Goal: Register for event/course

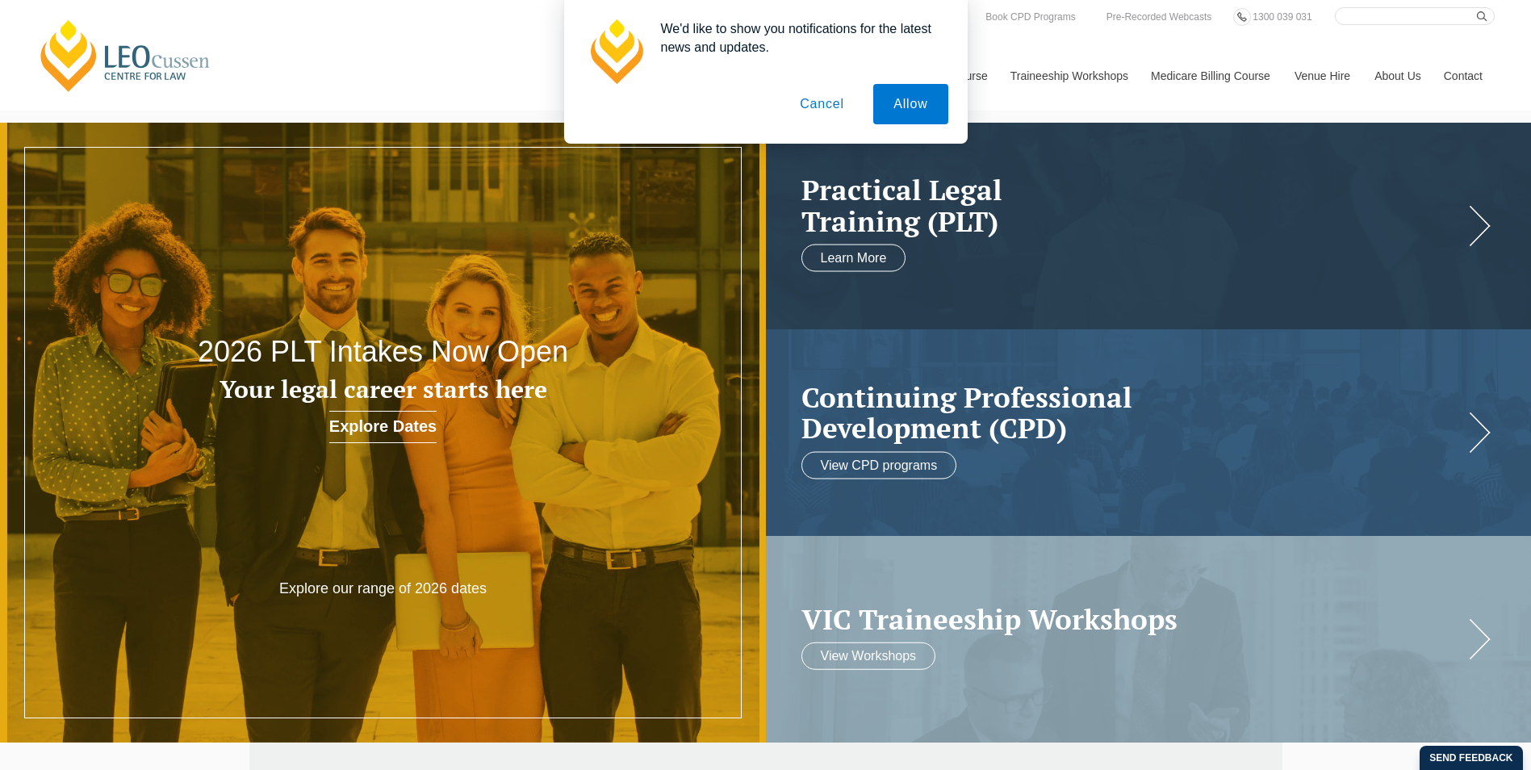
click at [809, 107] on button "Cancel" at bounding box center [822, 104] width 85 height 40
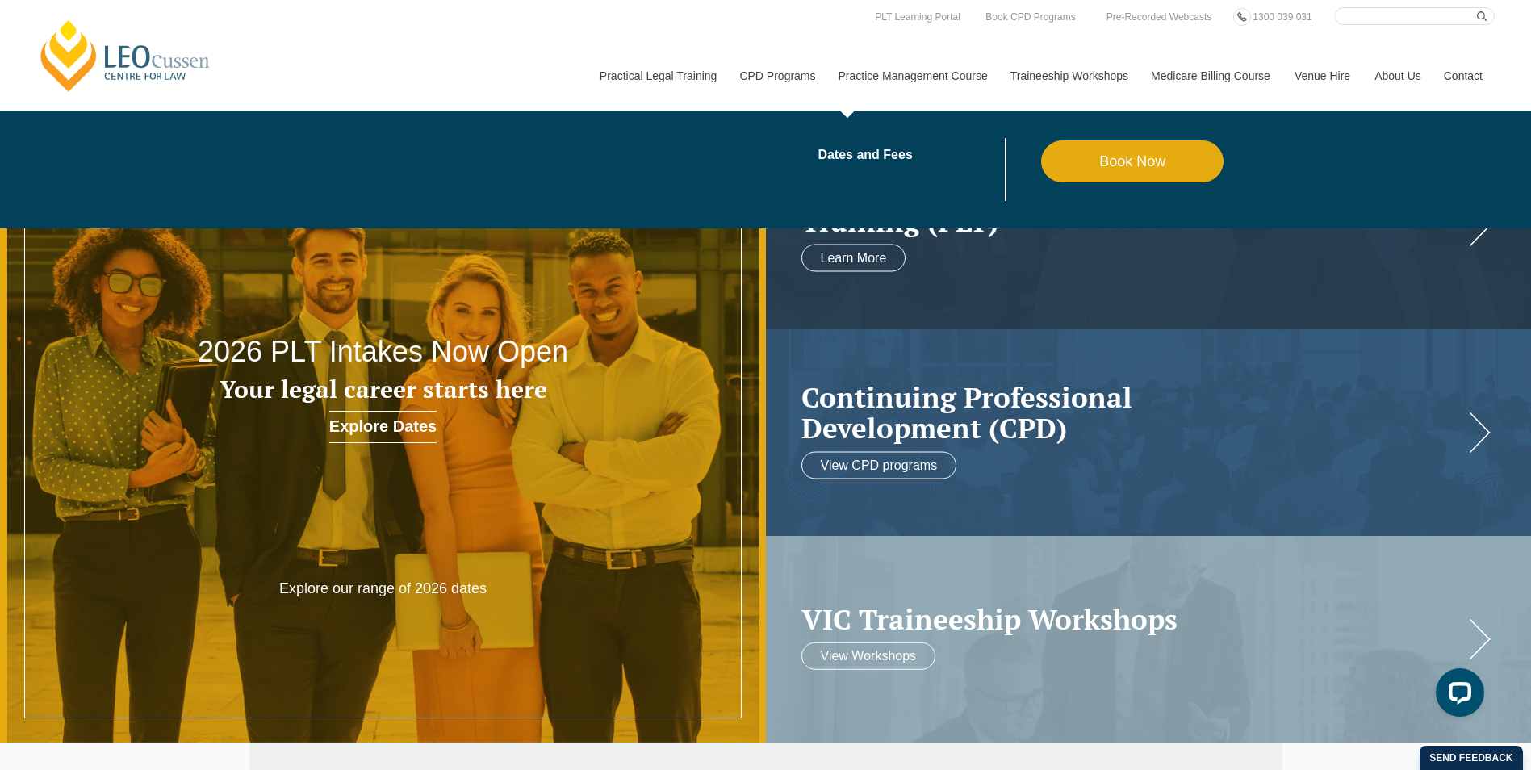
click at [916, 81] on link "Practice Management Course" at bounding box center [912, 75] width 172 height 69
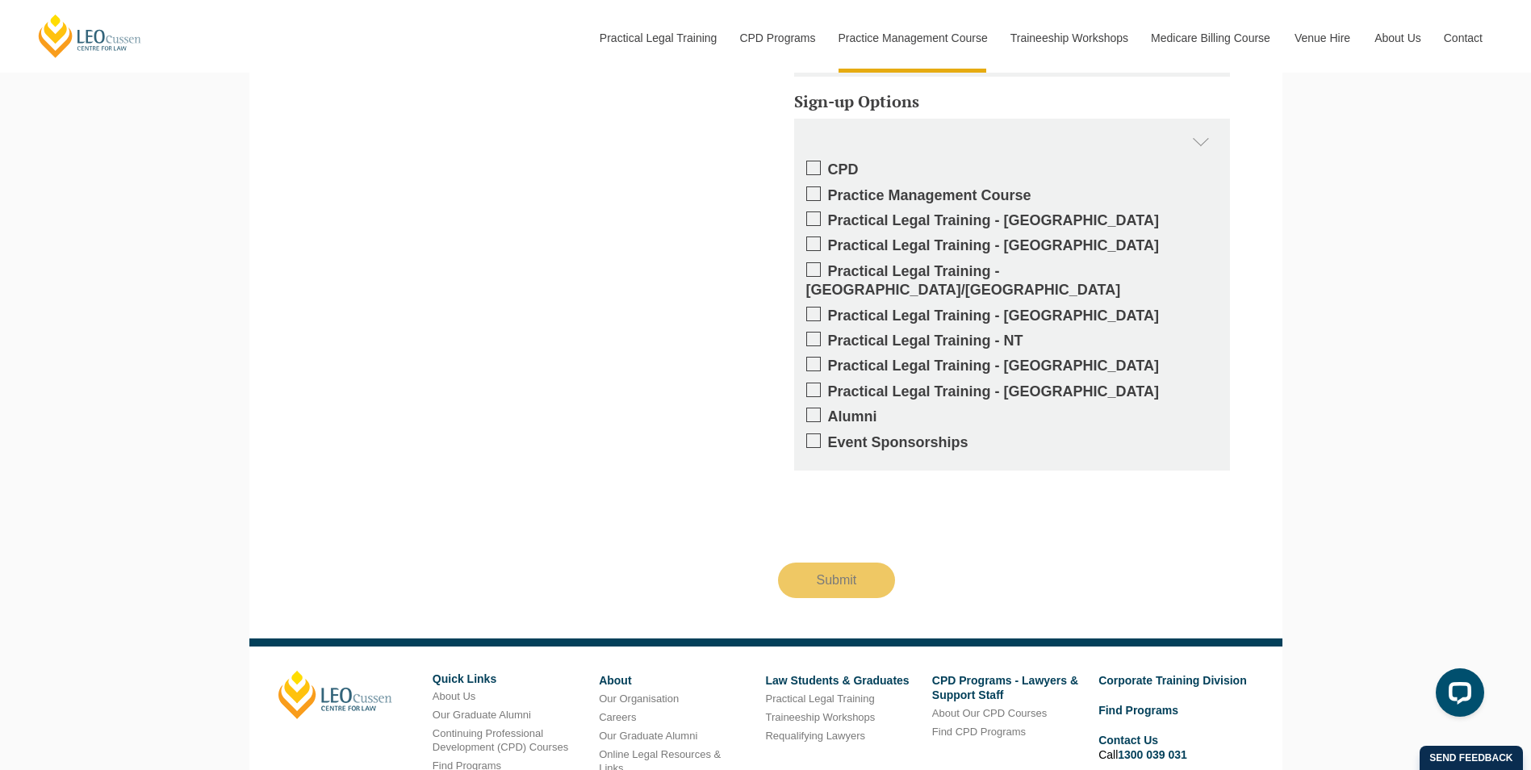
scroll to position [3721, 0]
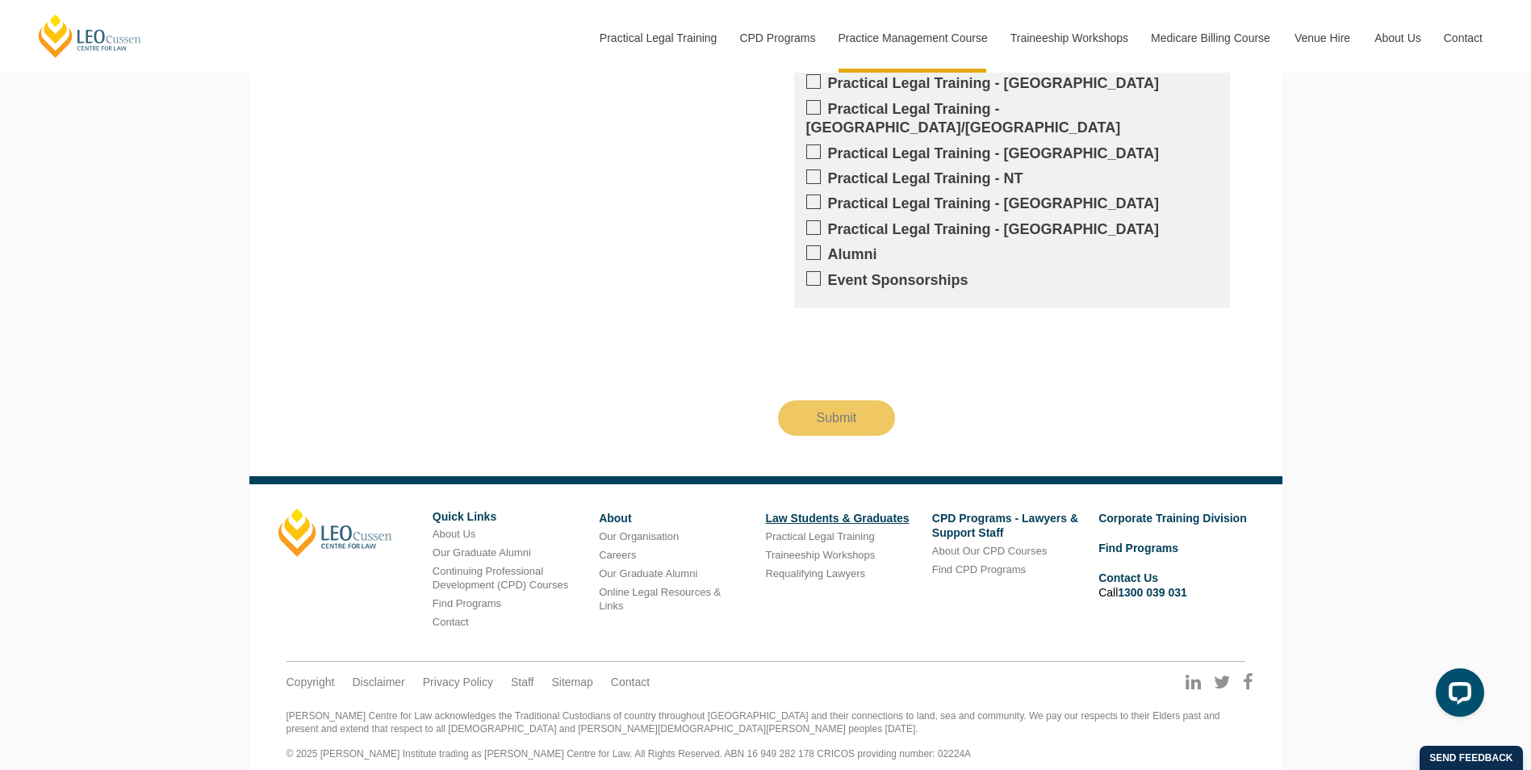
click at [821, 512] on link "Law Students & Graduates" at bounding box center [837, 518] width 144 height 13
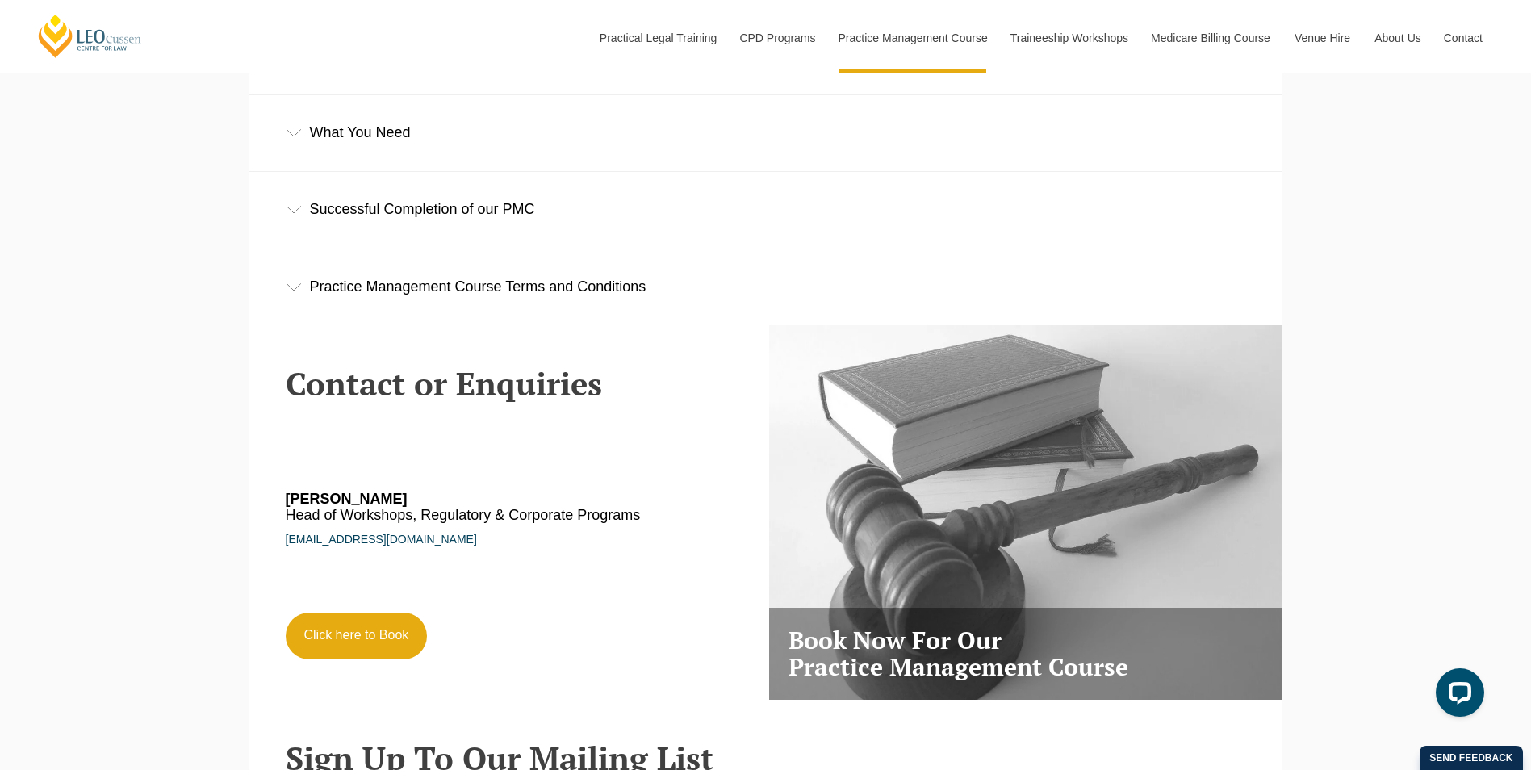
scroll to position [2502, 0]
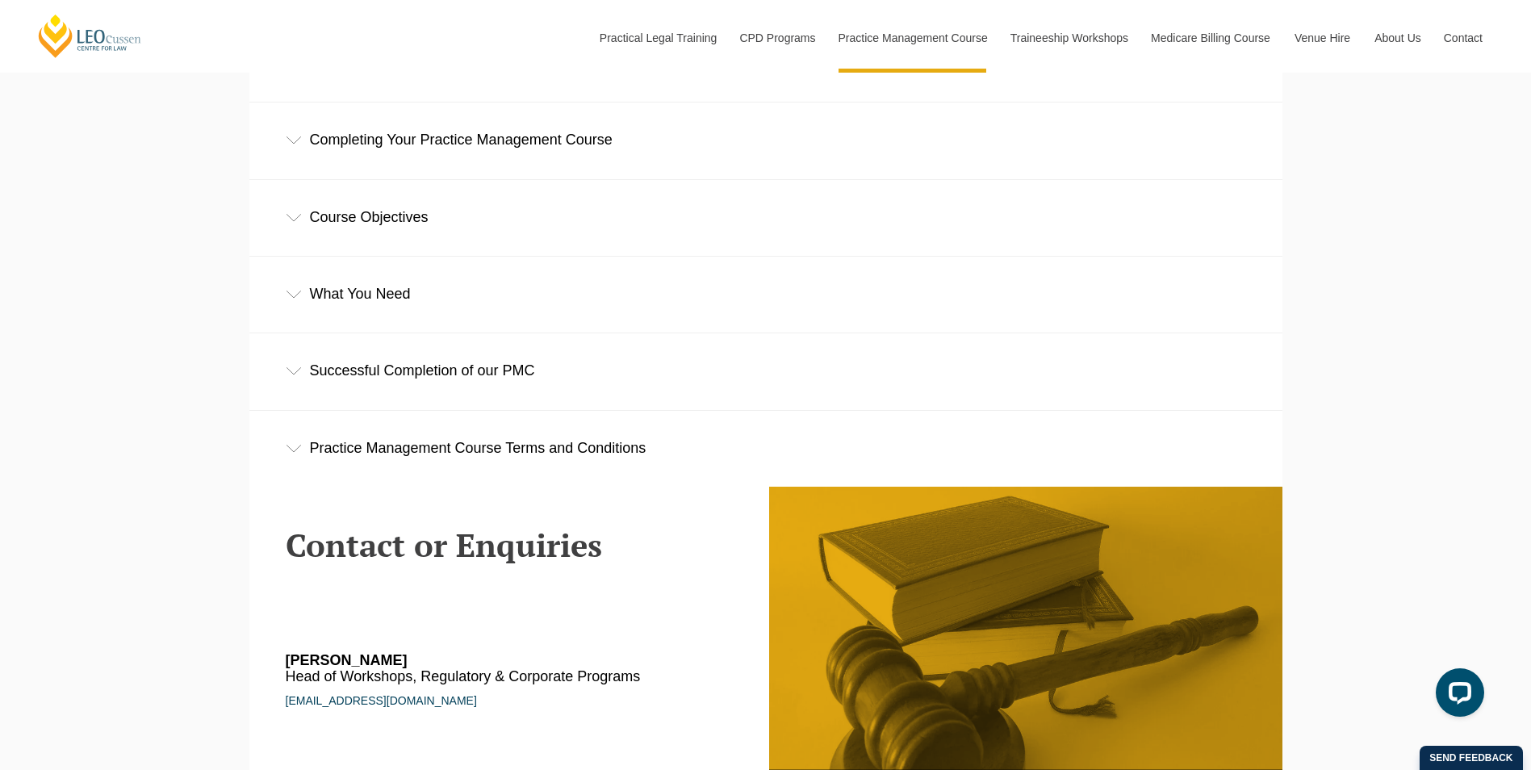
click at [379, 292] on div "What You Need" at bounding box center [765, 294] width 1033 height 75
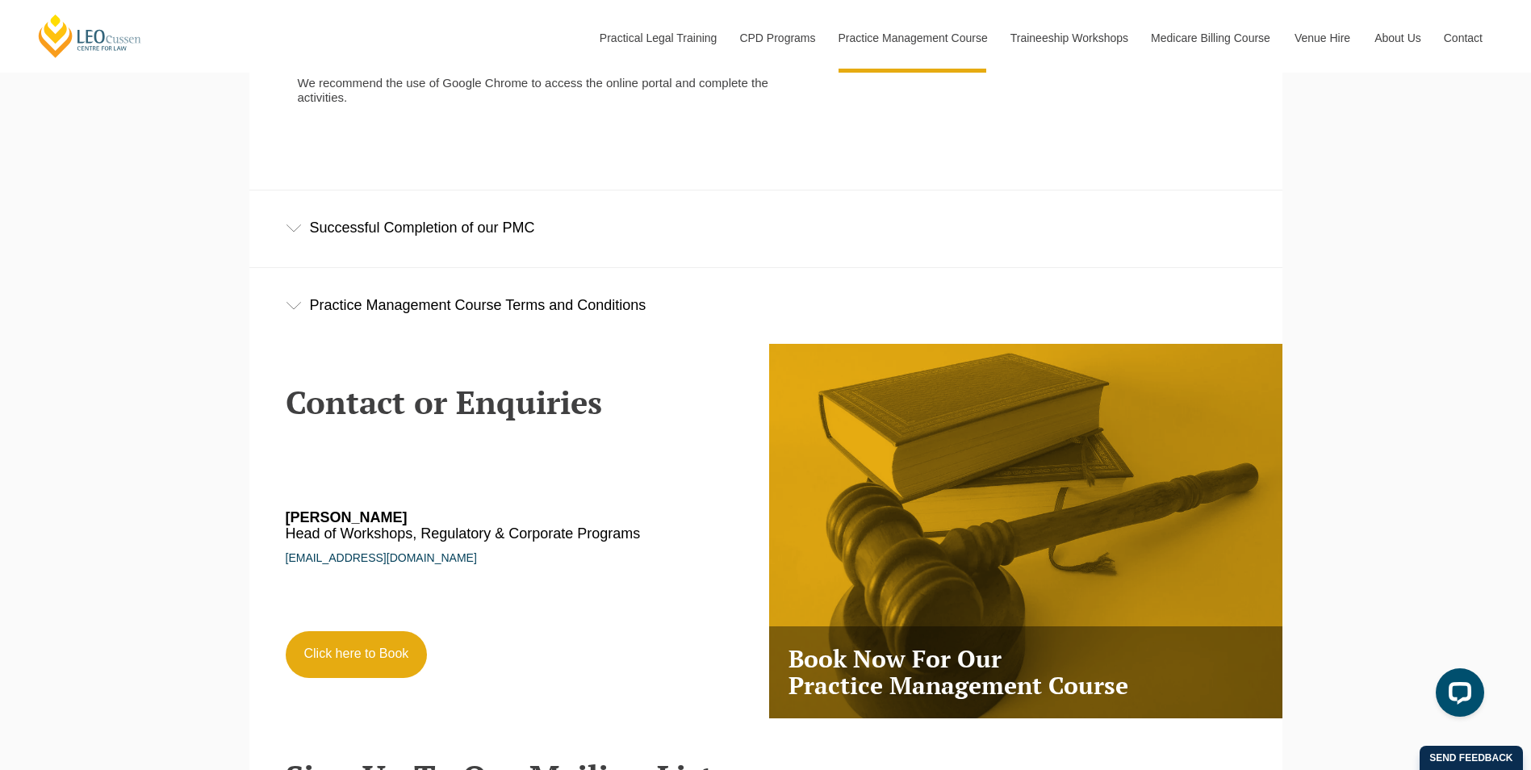
scroll to position [3066, 0]
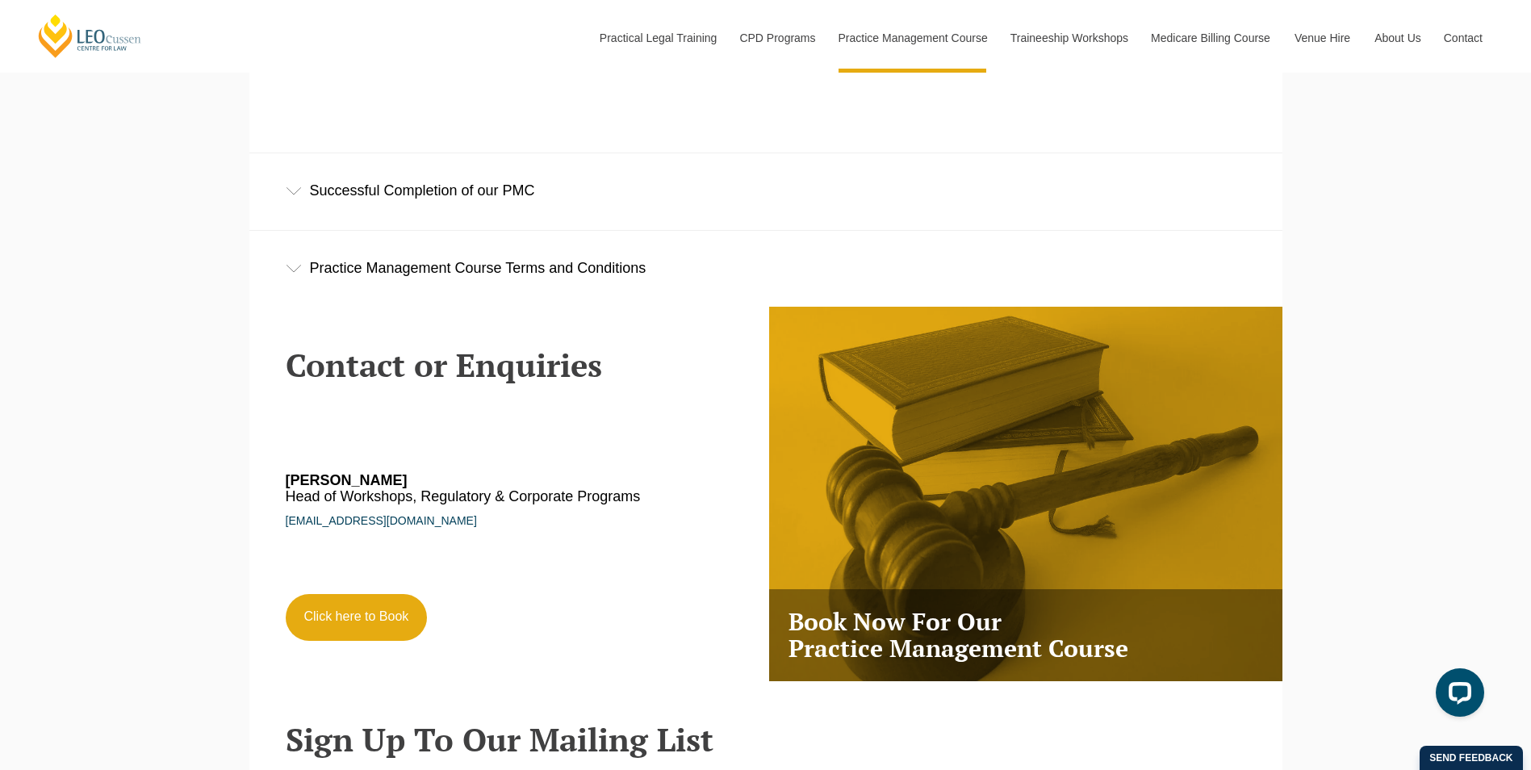
click at [513, 276] on div "Practice Management Course Terms and Conditions" at bounding box center [765, 268] width 1033 height 75
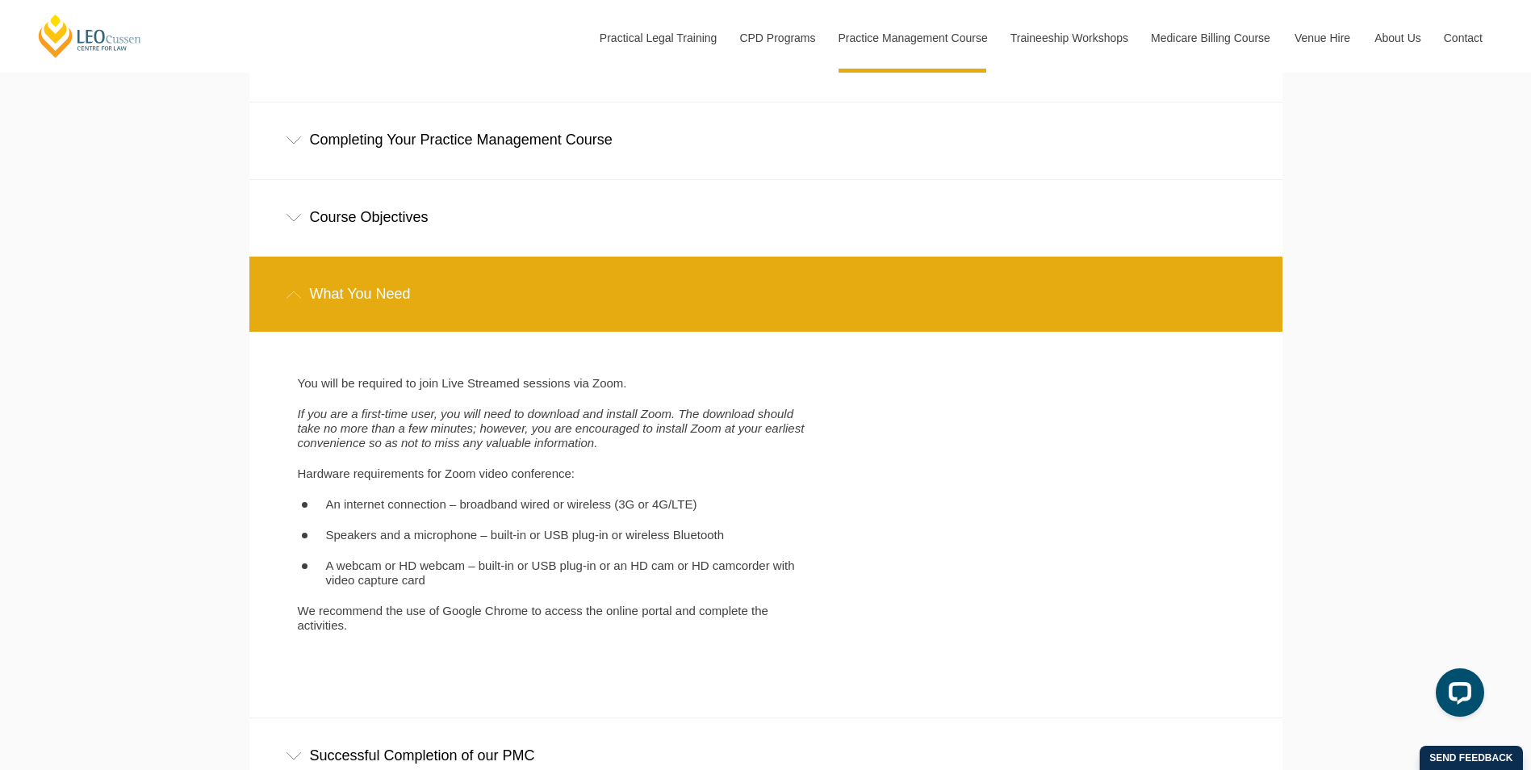
scroll to position [2179, 0]
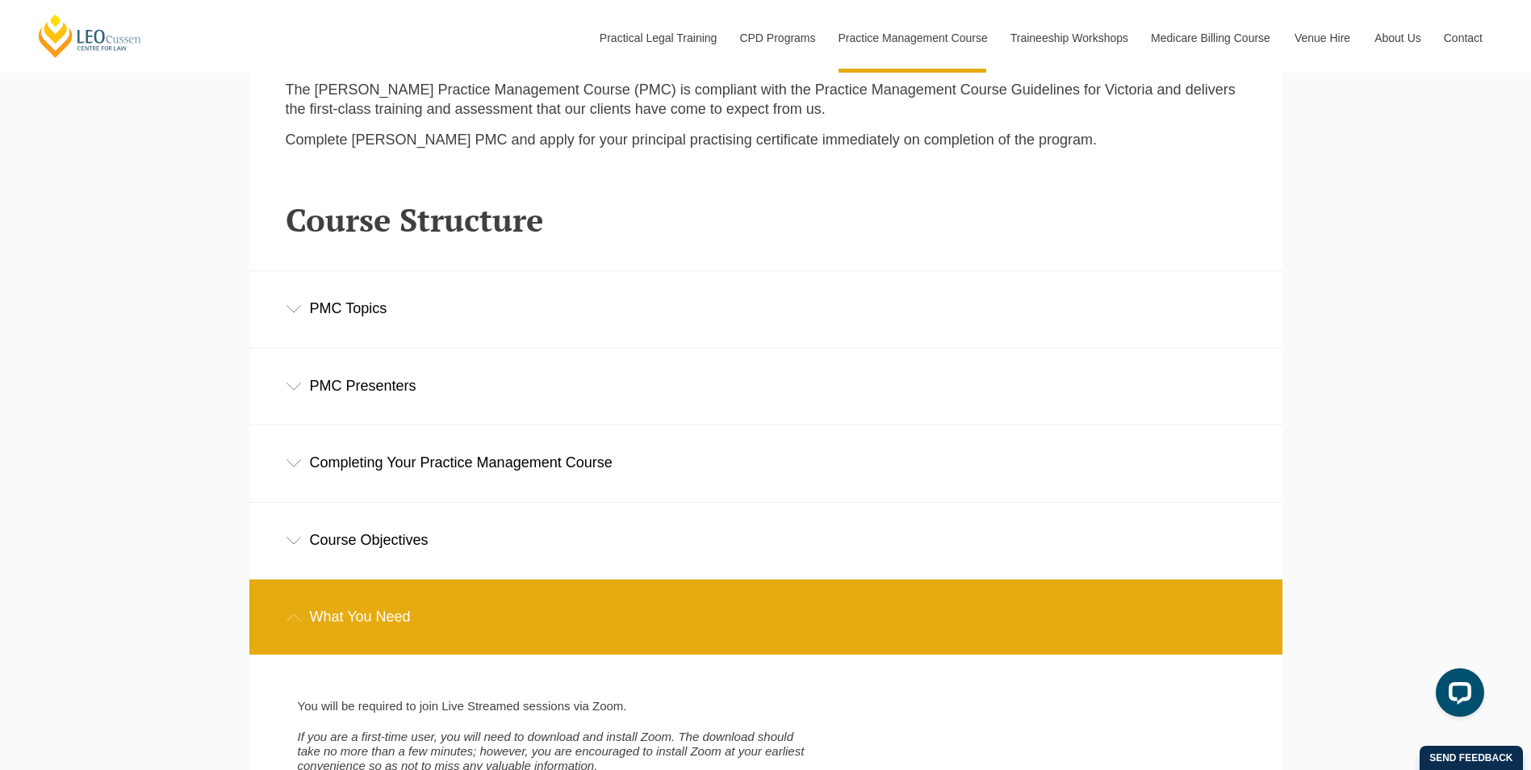
click at [511, 444] on div "Completing Your Practice Management Course" at bounding box center [765, 462] width 1033 height 75
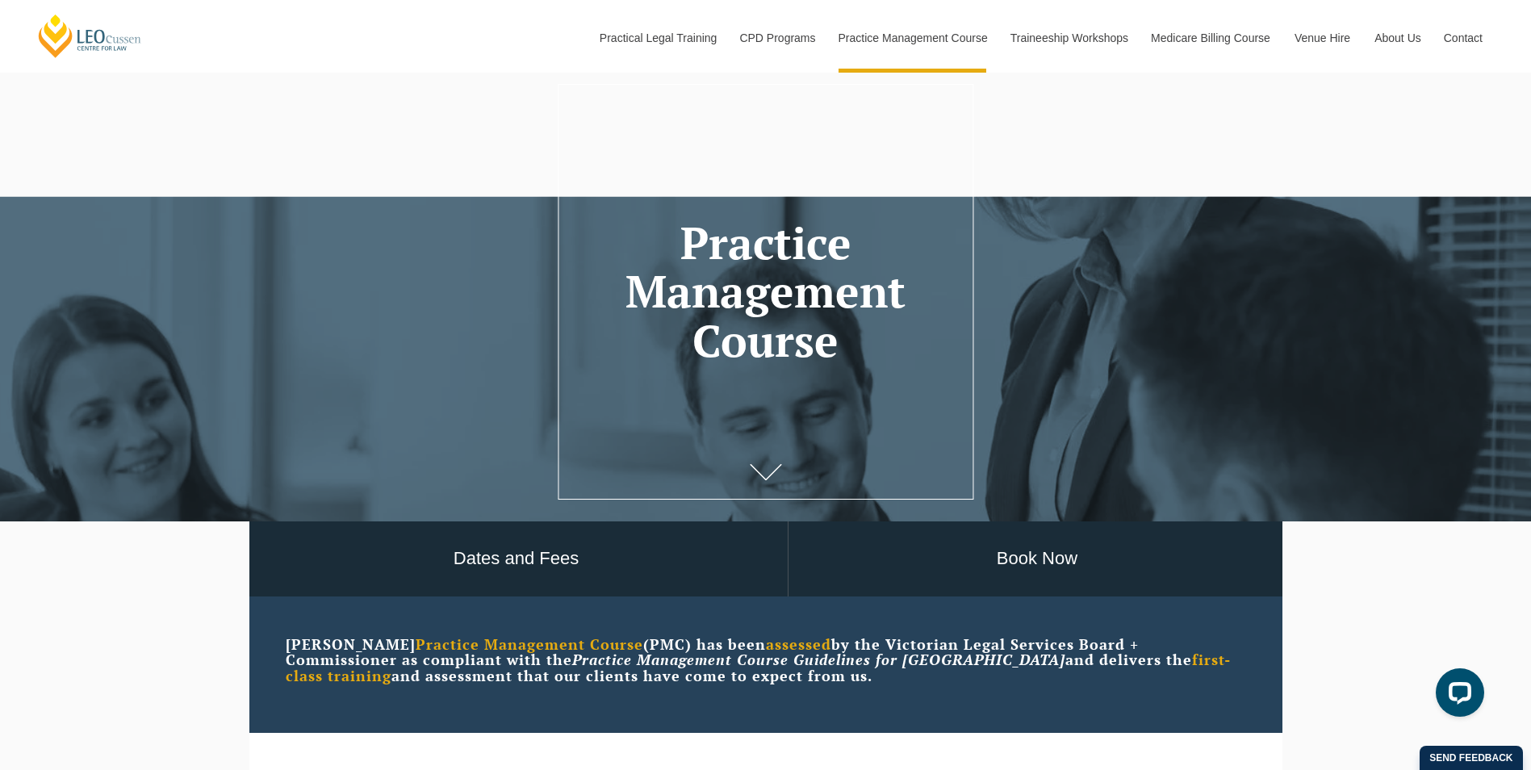
scroll to position [0, 0]
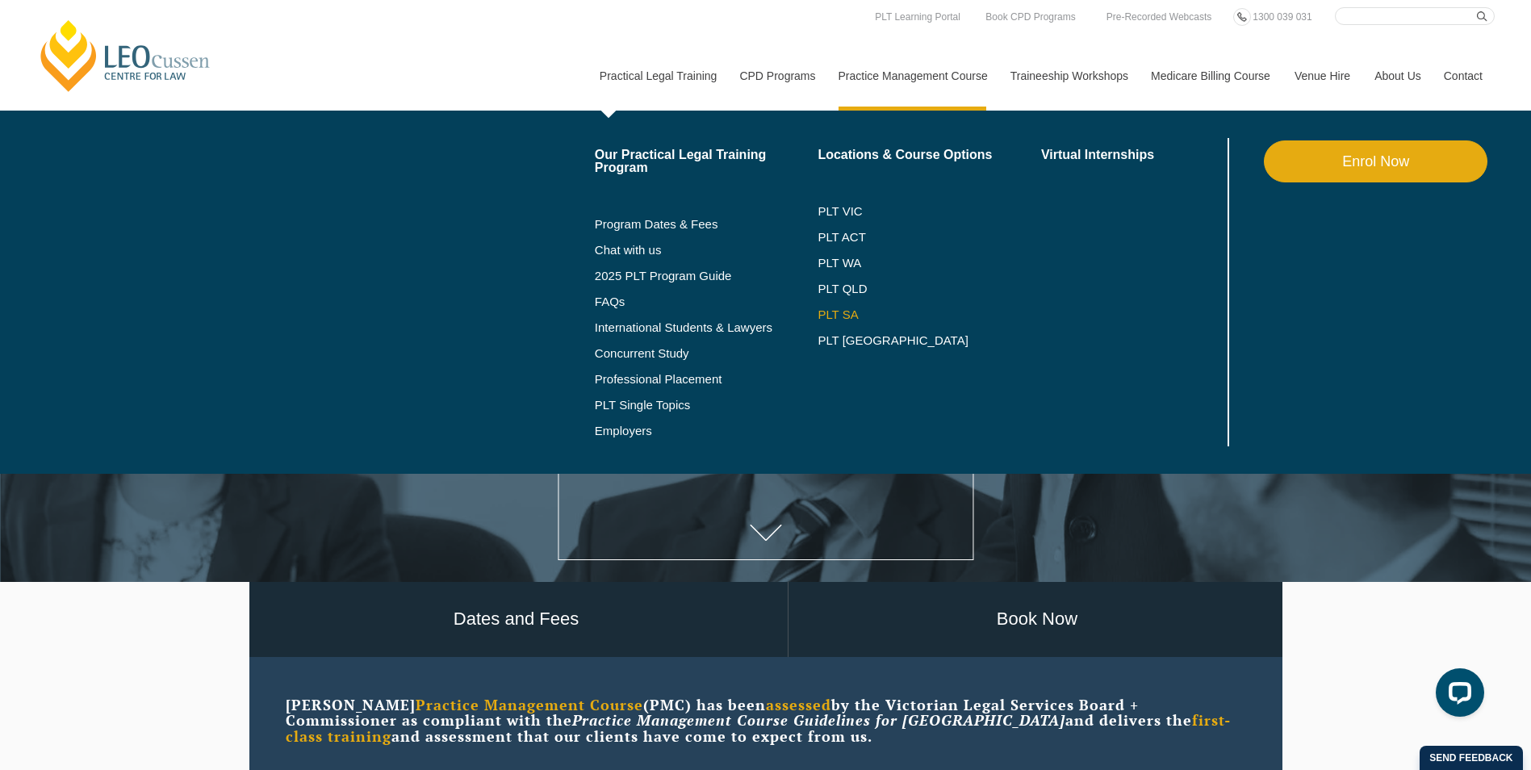
click at [841, 313] on link "PLT SA" at bounding box center [929, 314] width 224 height 13
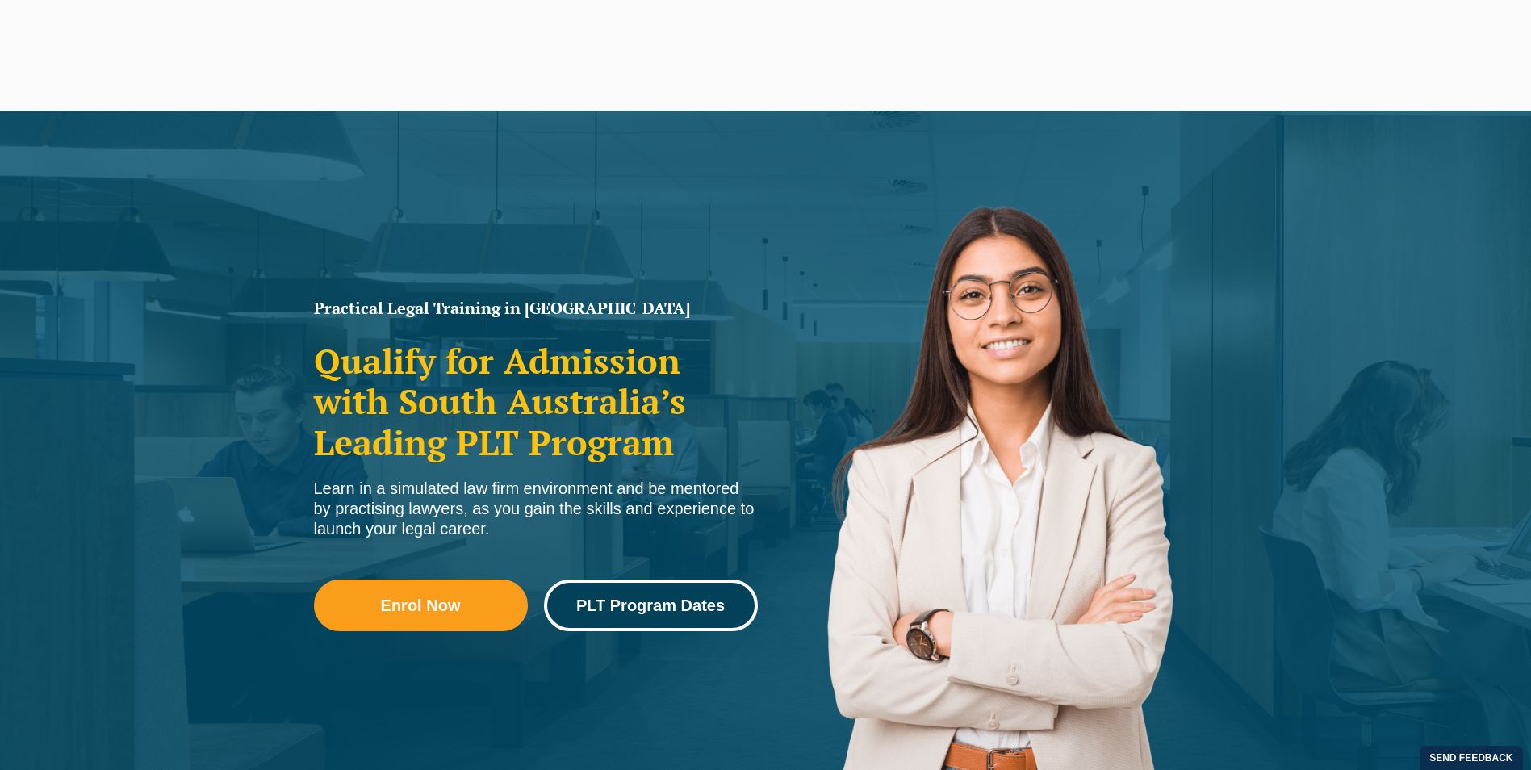
click at [672, 620] on link "PLT Program Dates" at bounding box center [651, 605] width 214 height 52
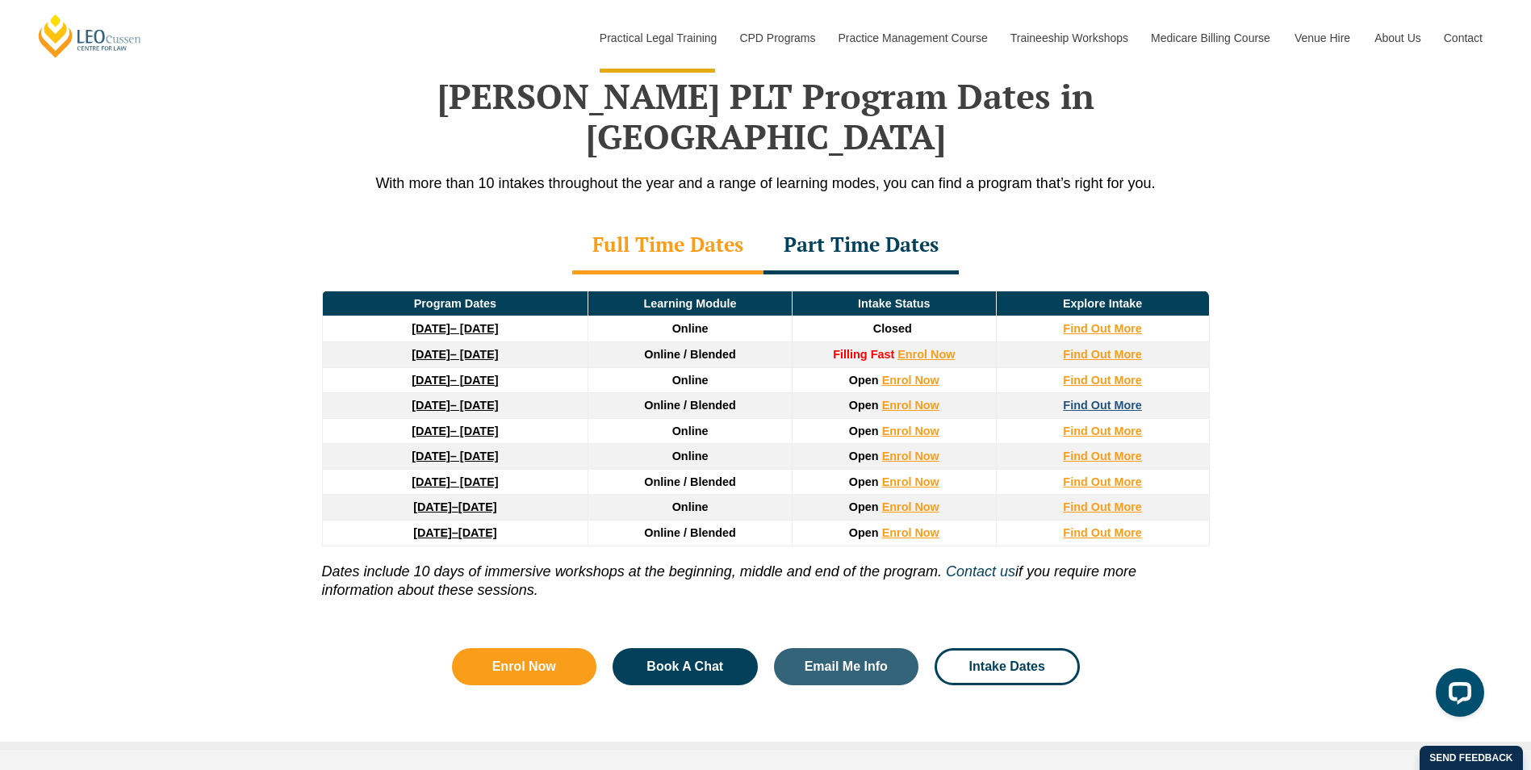
click at [1112, 399] on strong "Find Out More" at bounding box center [1102, 405] width 79 height 13
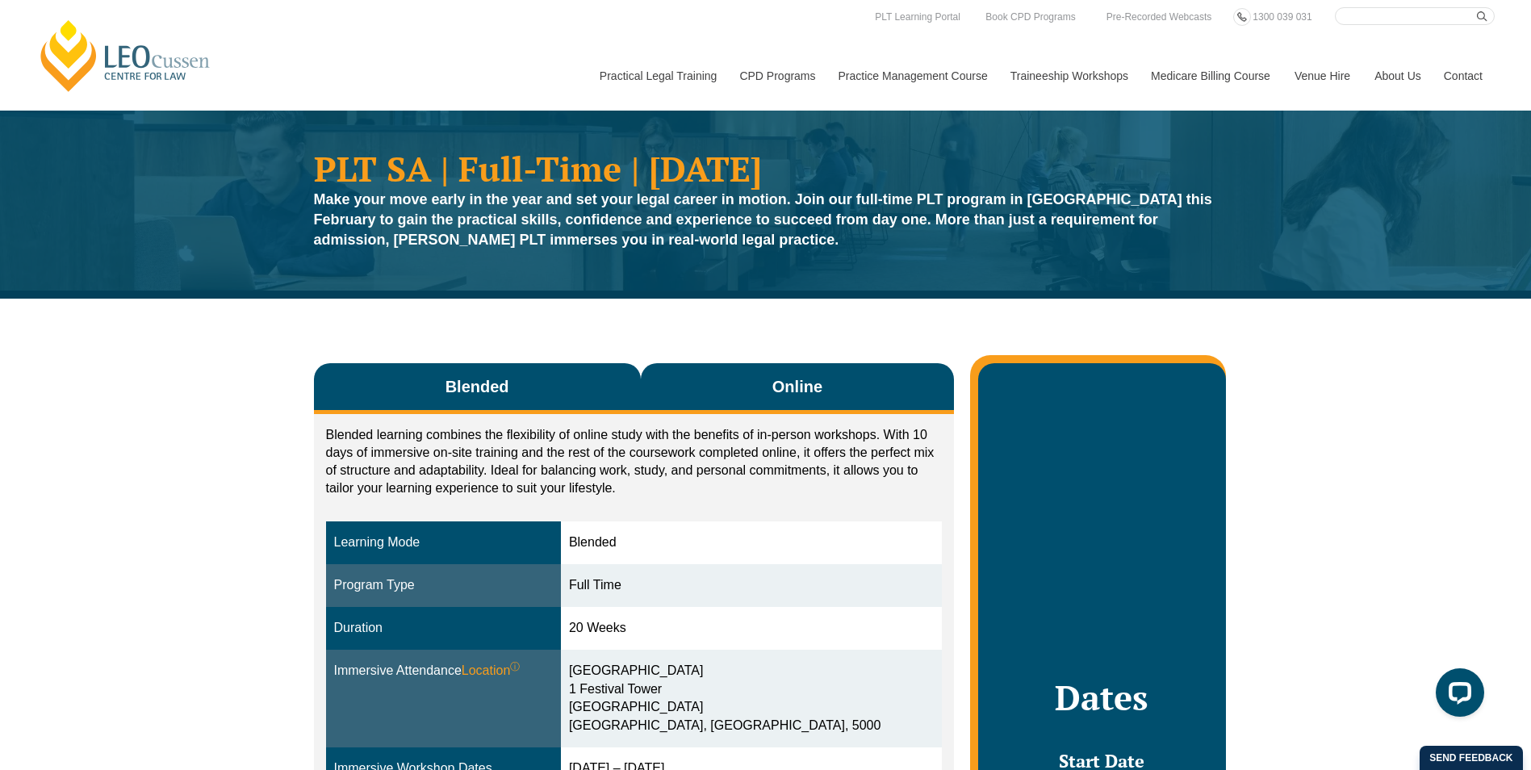
click at [750, 370] on button "Online" at bounding box center [798, 388] width 314 height 51
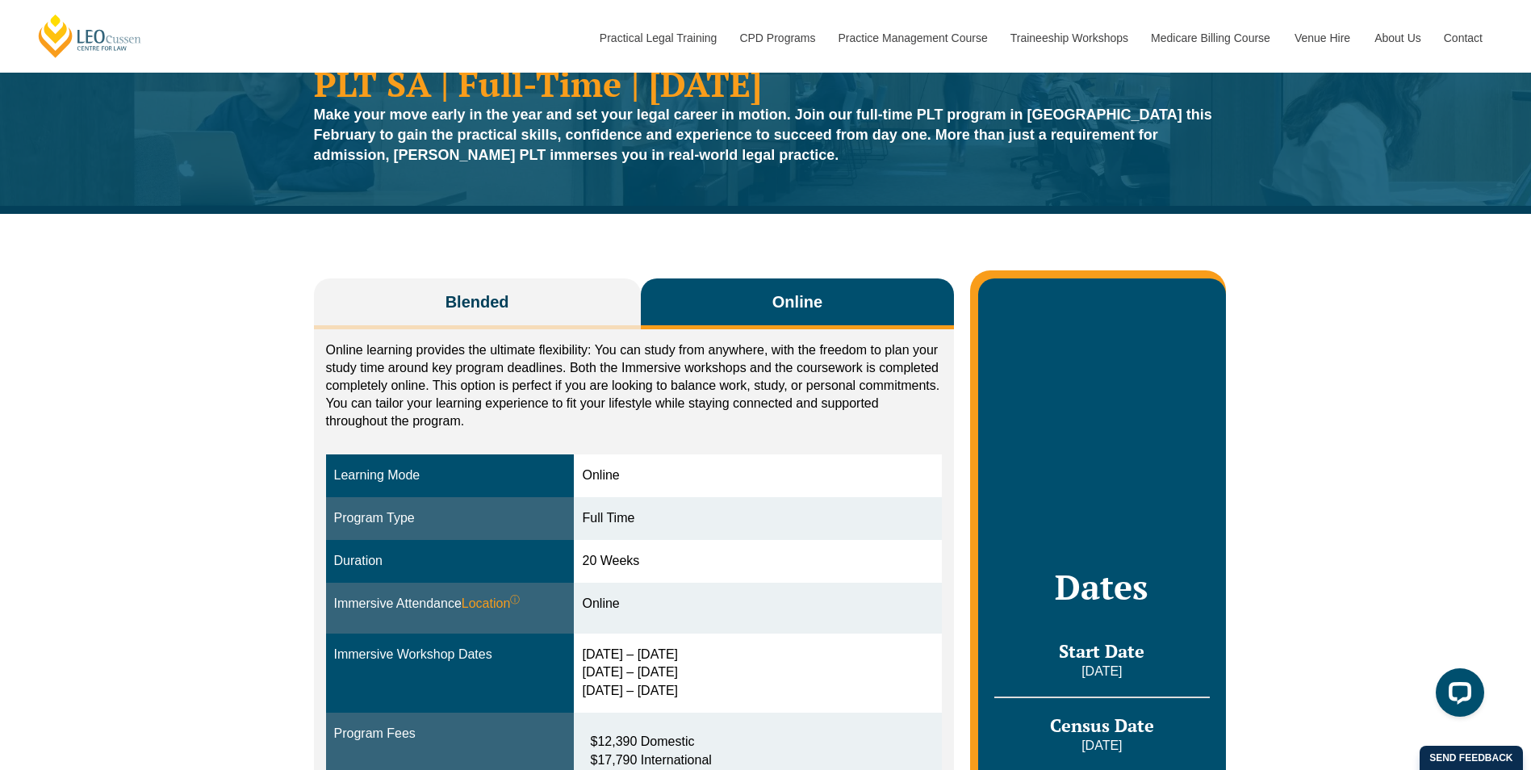
scroll to position [323, 0]
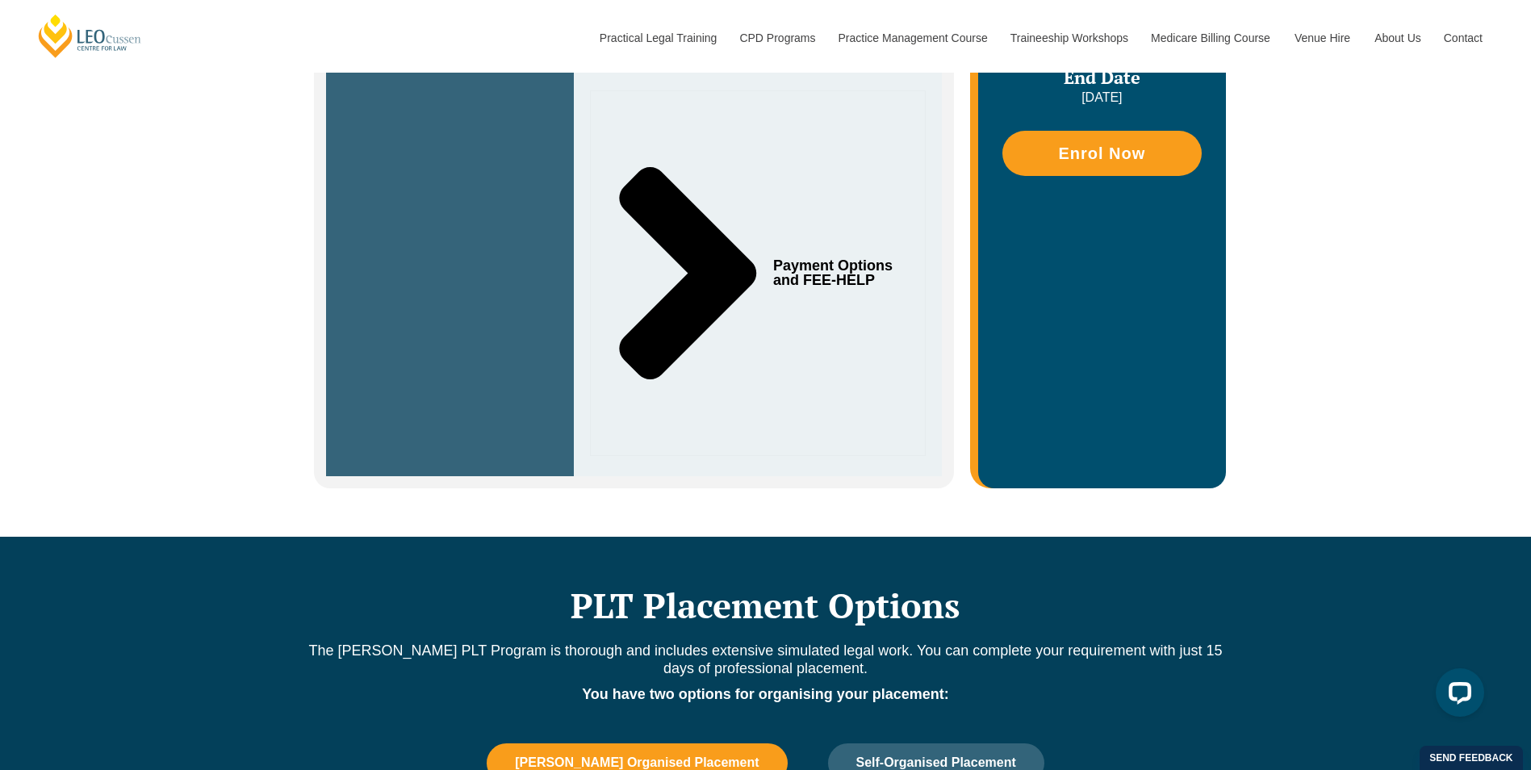
click at [837, 275] on span "Payment Options and FEE-HELP" at bounding box center [834, 272] width 123 height 29
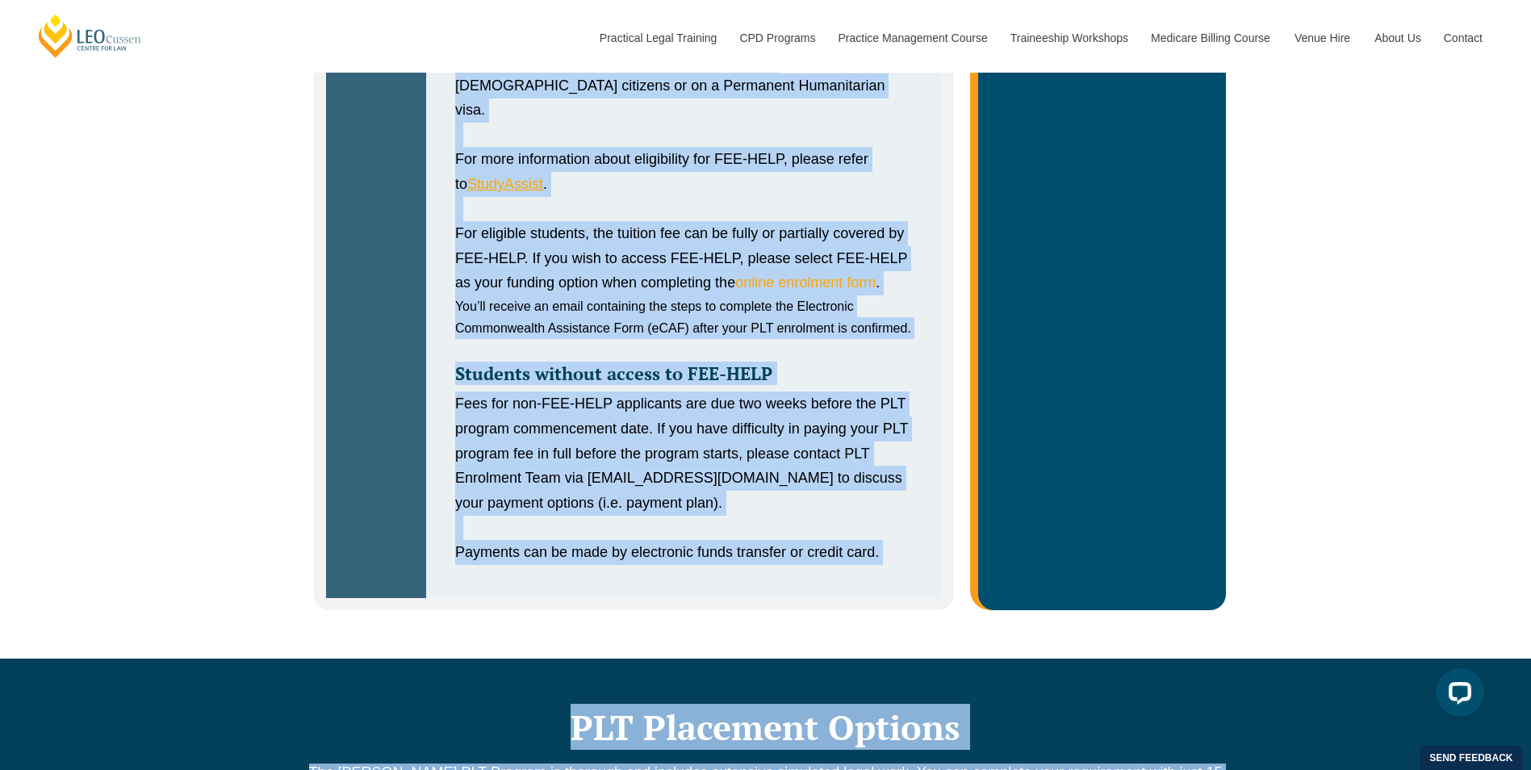
scroll to position [1822, 0]
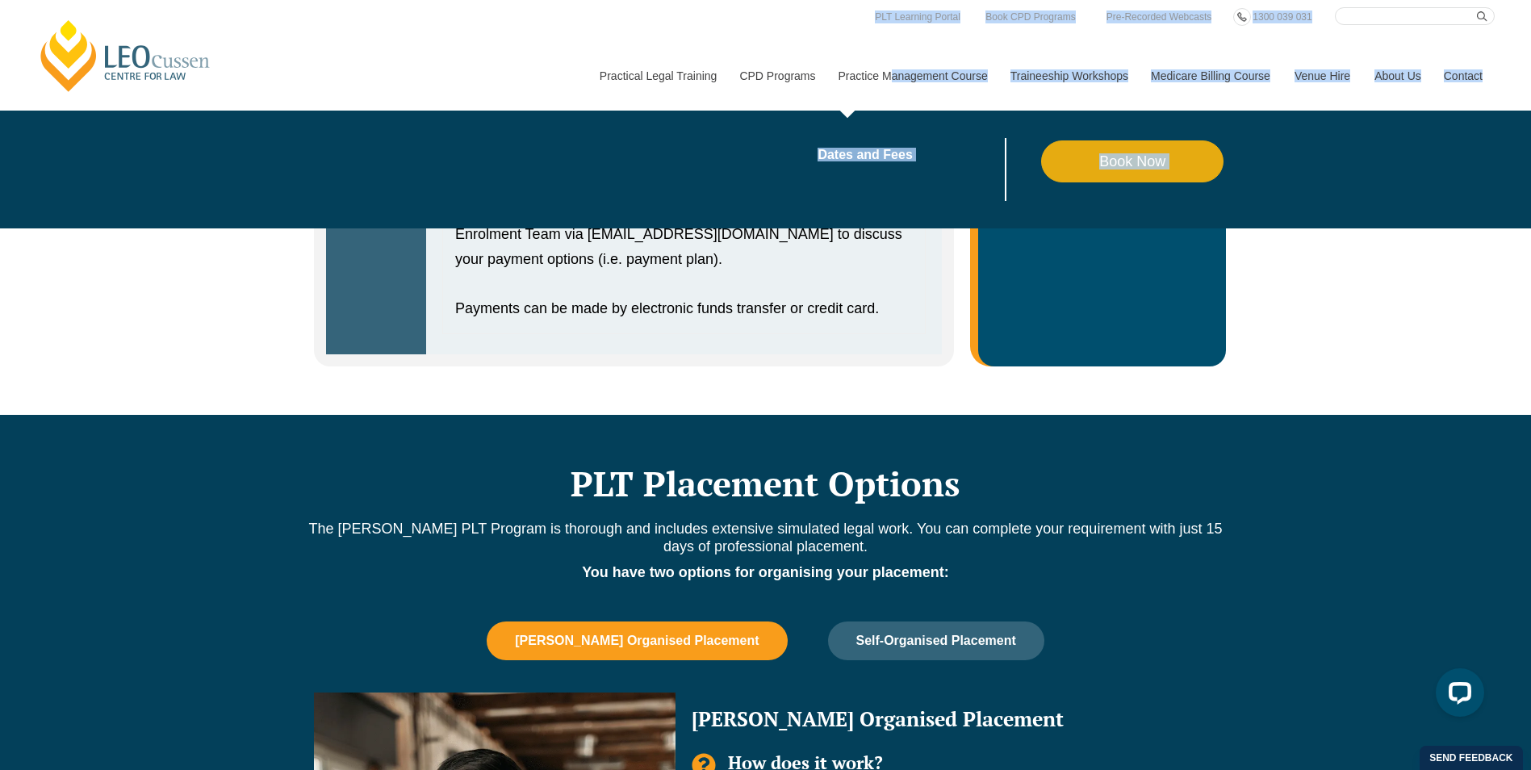
drag, startPoint x: 460, startPoint y: 261, endPoint x: 892, endPoint y: 69, distance: 472.9
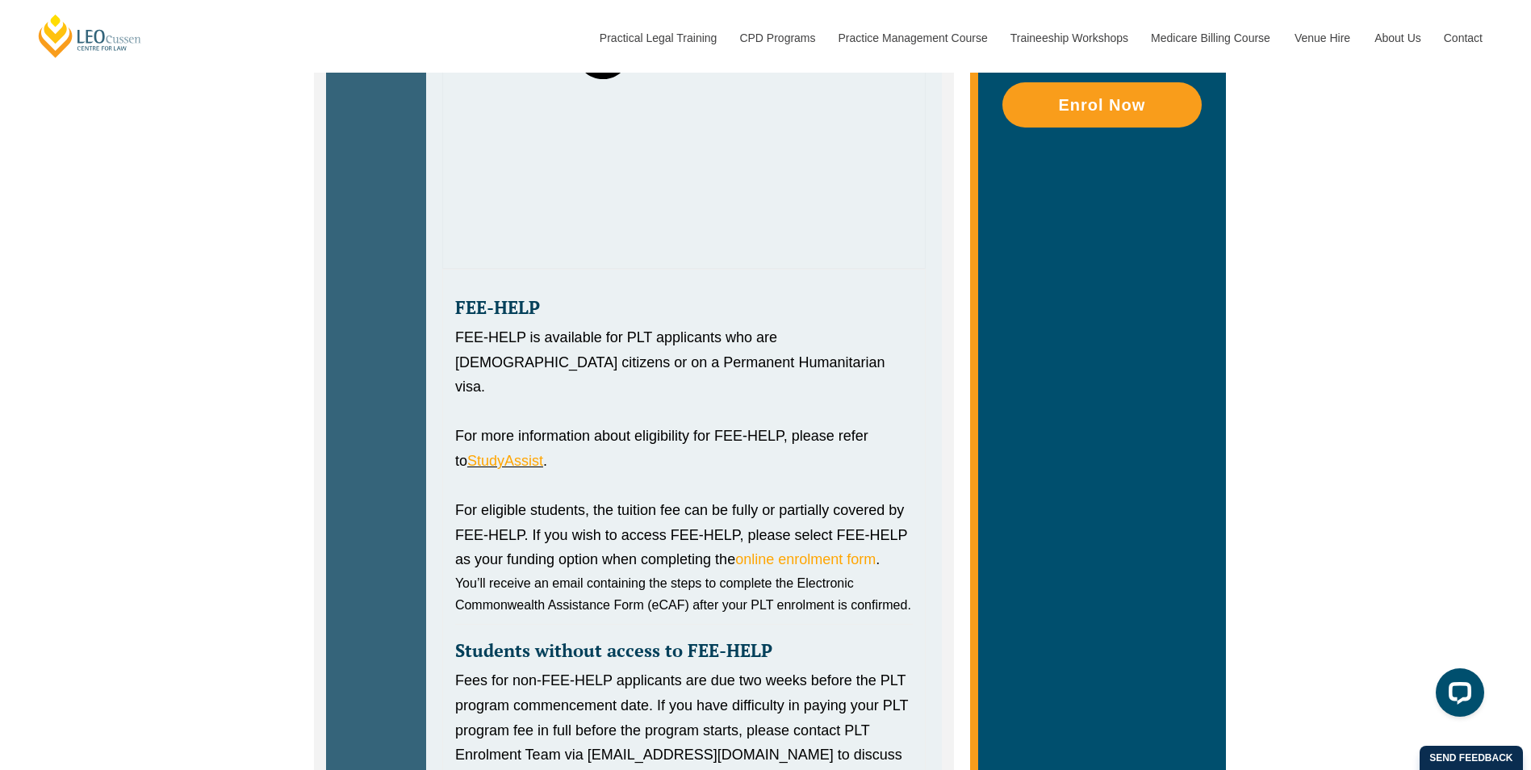
scroll to position [1419, 0]
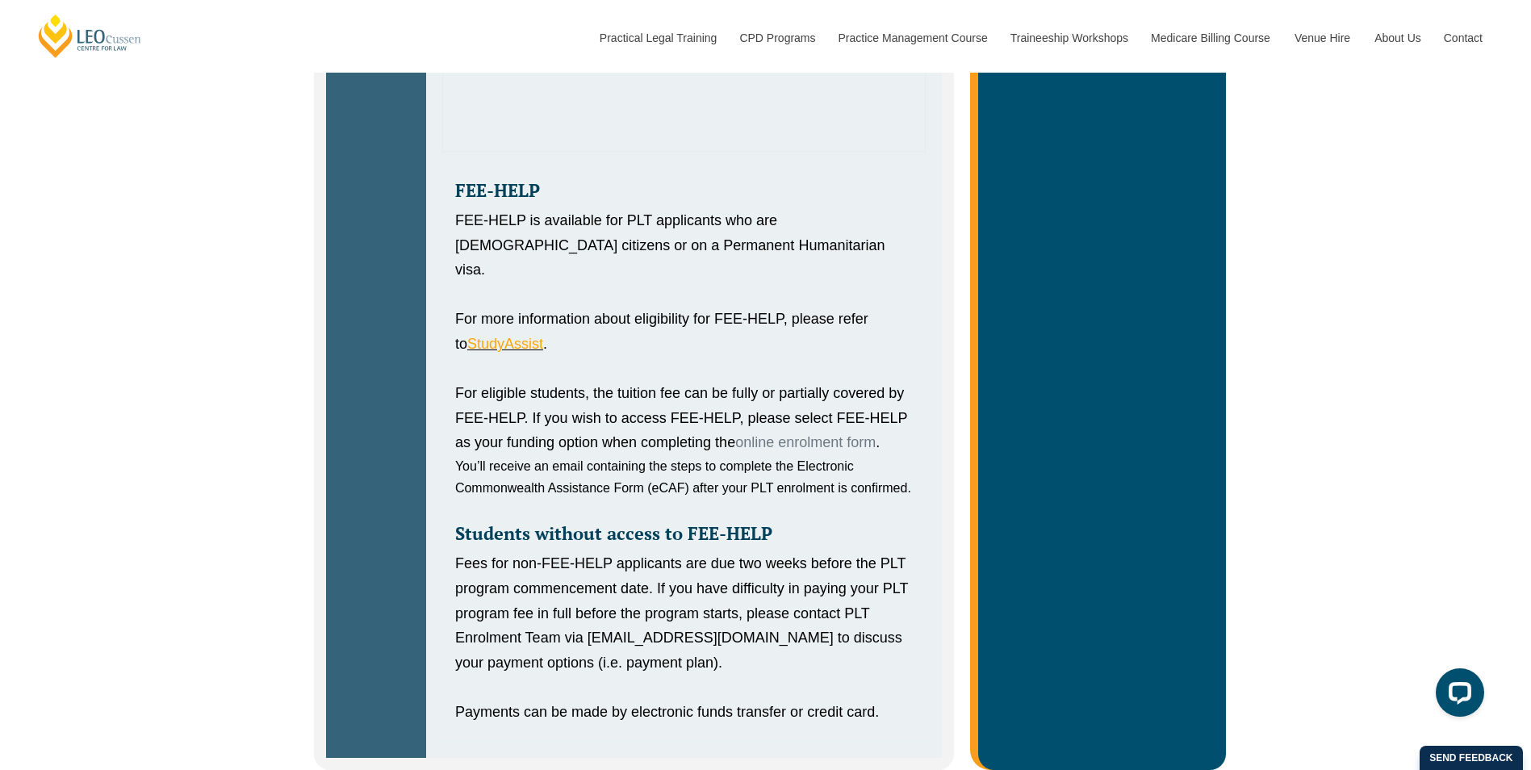
click at [806, 434] on link "online enrolment form" at bounding box center [805, 442] width 140 height 16
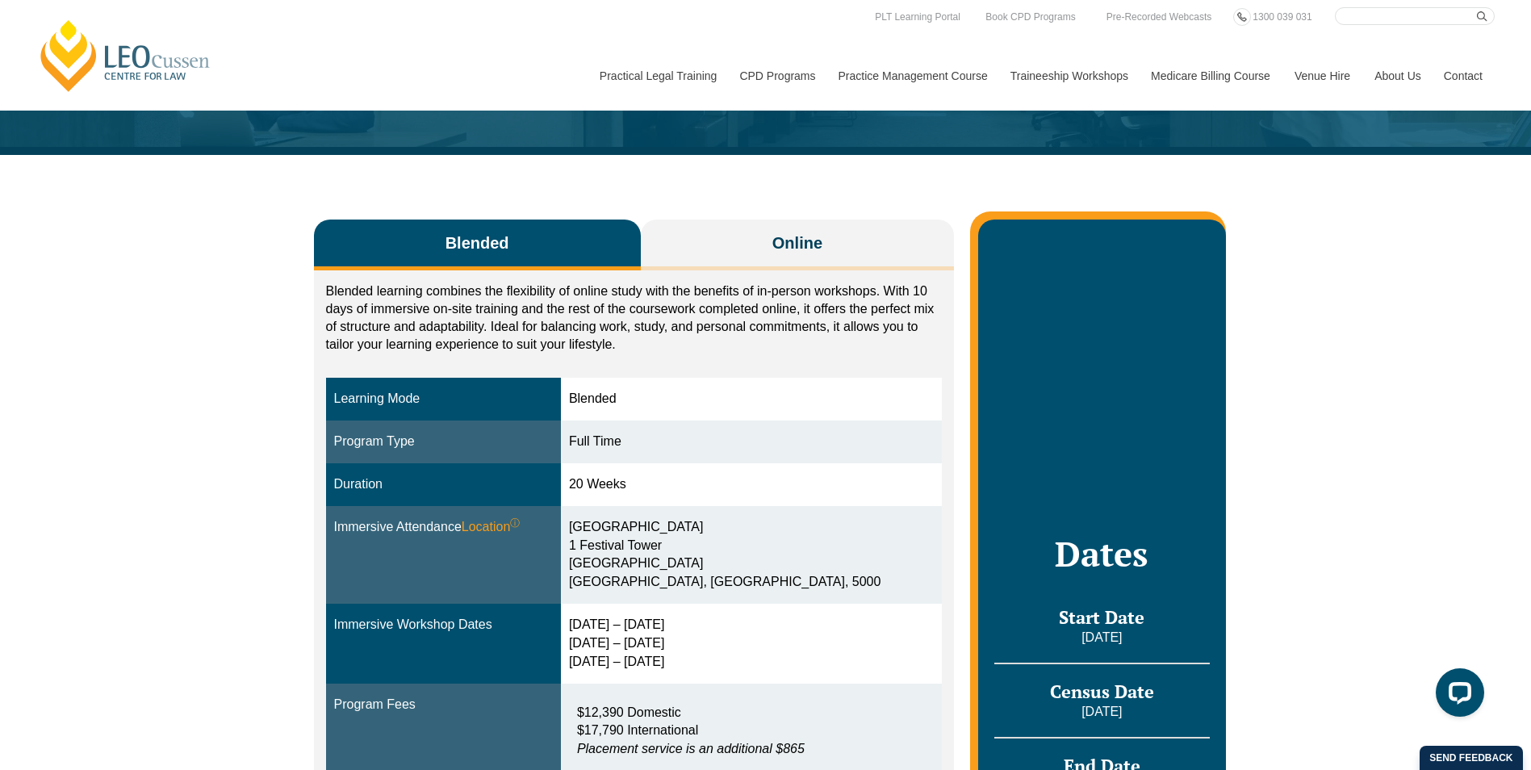
scroll to position [127, 0]
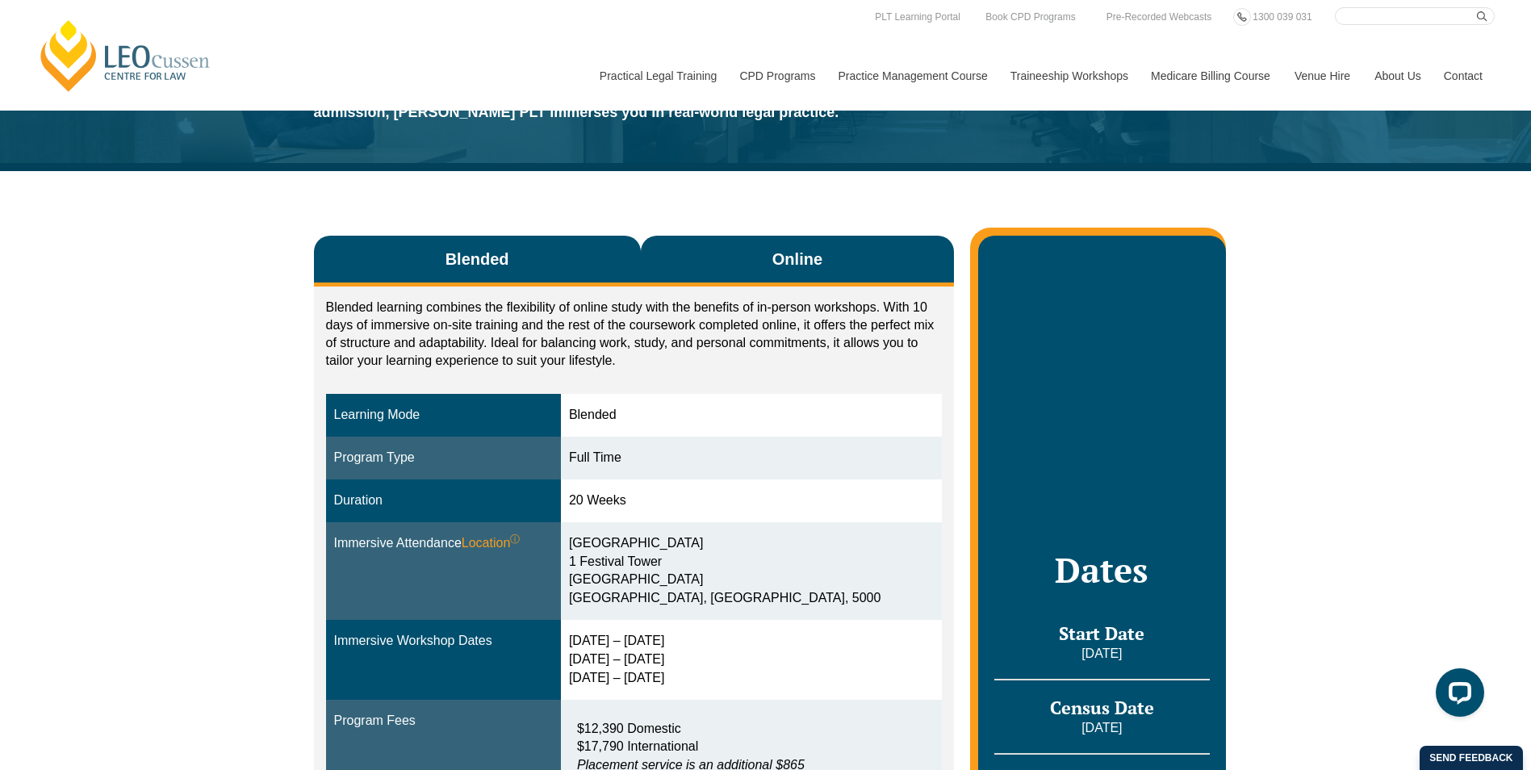
click at [817, 274] on button "Online" at bounding box center [798, 261] width 314 height 51
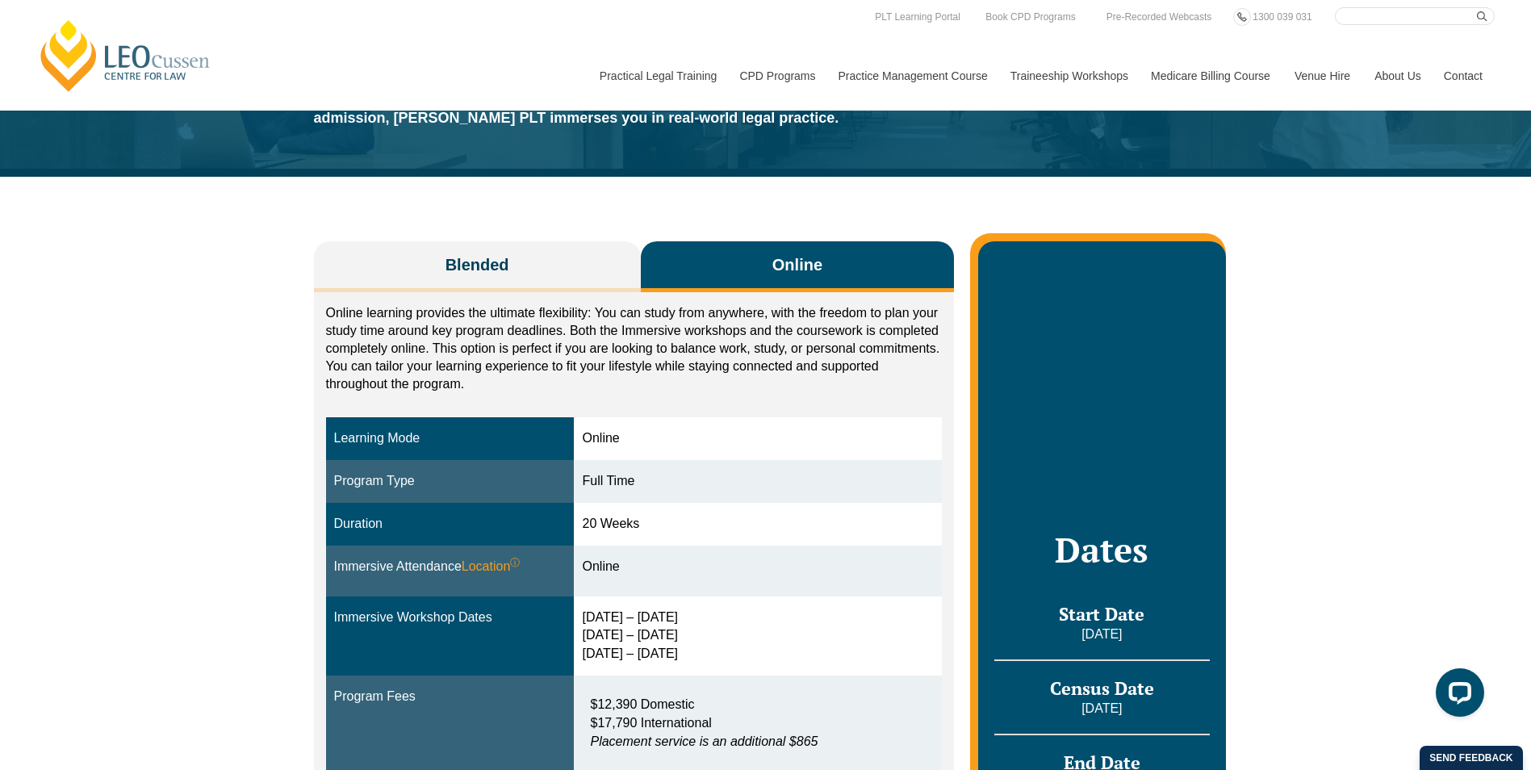
scroll to position [0, 0]
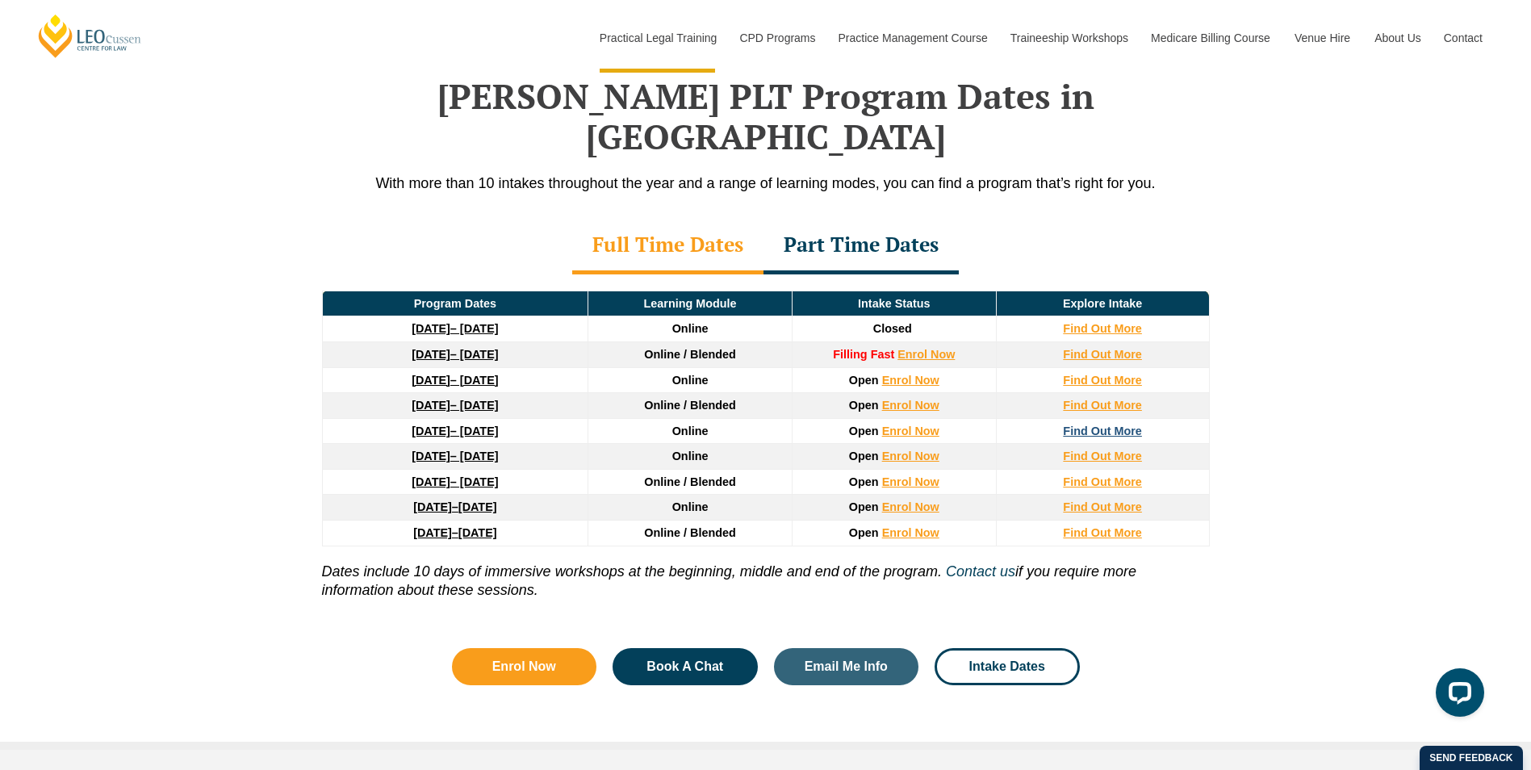
click at [1088, 424] on strong "Find Out More" at bounding box center [1102, 430] width 79 height 13
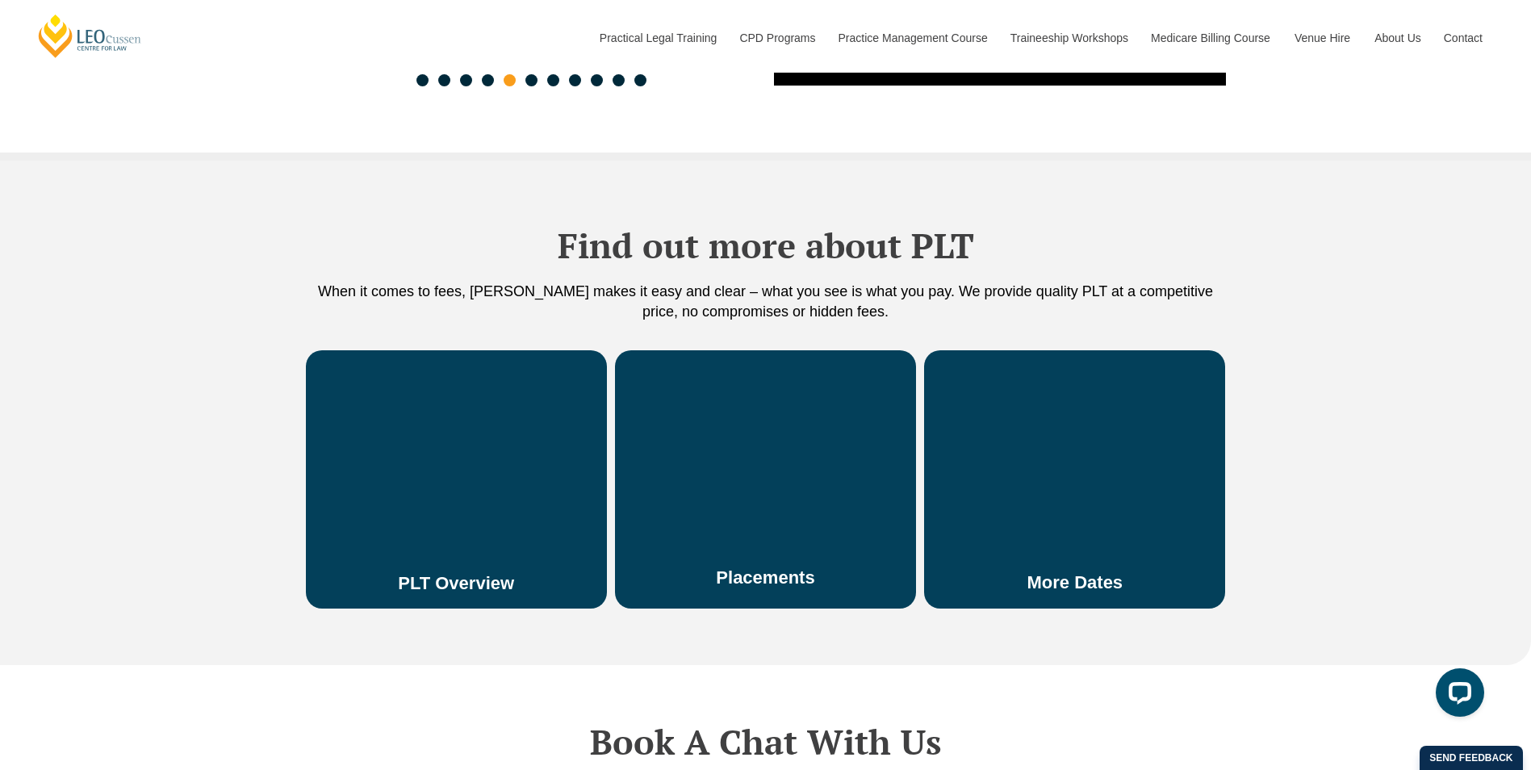
scroll to position [3228, 0]
